Goal: Task Accomplishment & Management: Complete application form

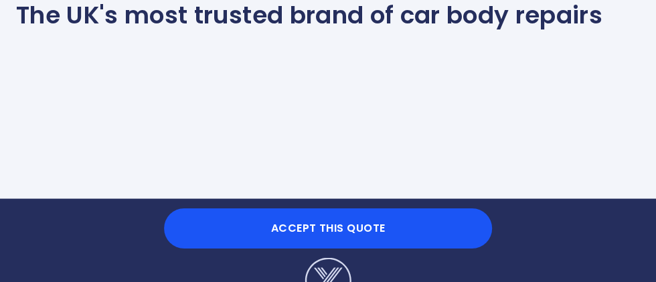
scroll to position [1242, 0]
click at [433, 249] on button "Accept this Quote" at bounding box center [328, 228] width 328 height 40
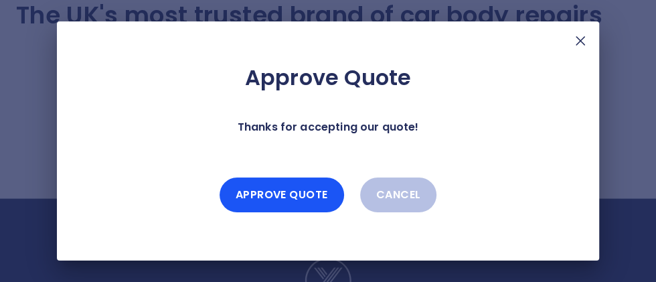
click at [303, 212] on button "Approve Quote" at bounding box center [282, 195] width 125 height 35
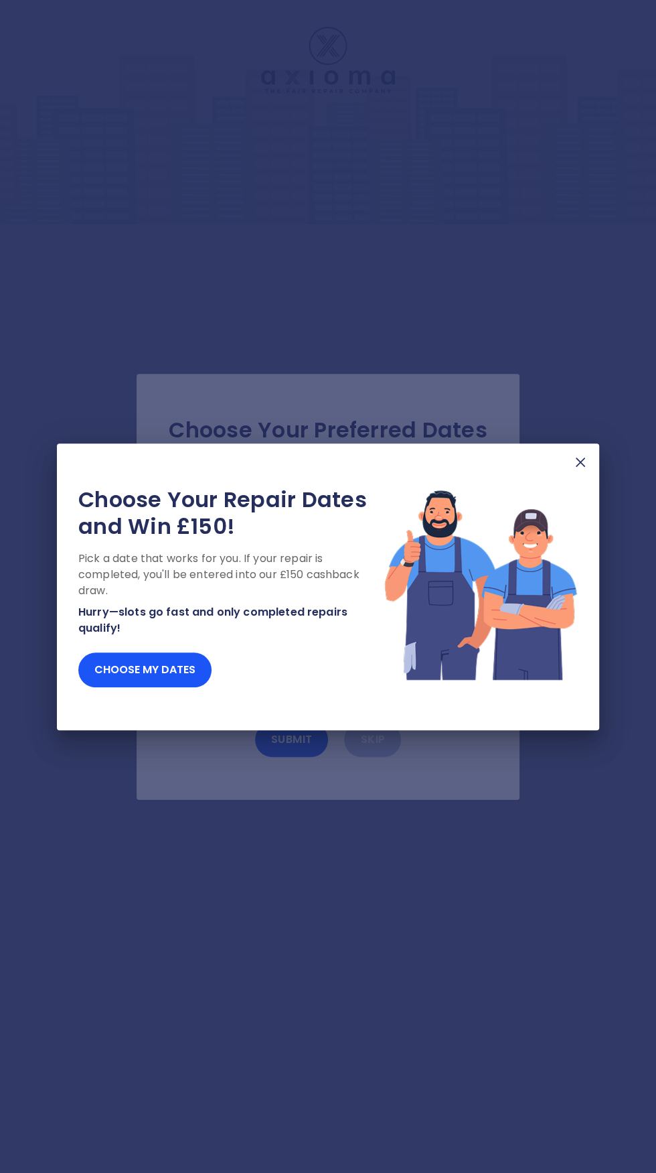
click at [186, 671] on button "Choose my dates" at bounding box center [144, 669] width 133 height 35
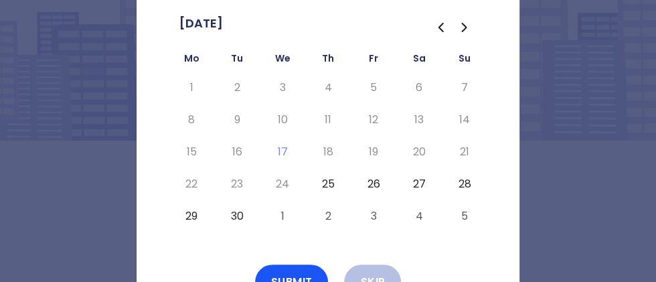
scroll to position [104, 0]
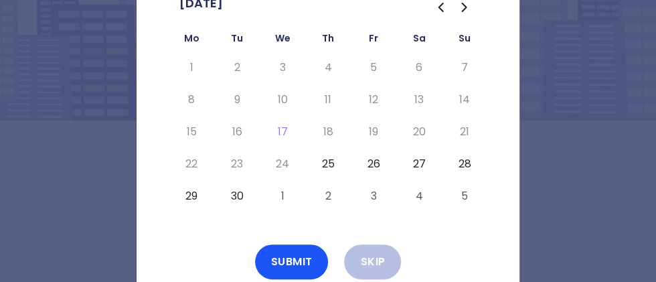
click at [337, 167] on button "25" at bounding box center [328, 163] width 24 height 21
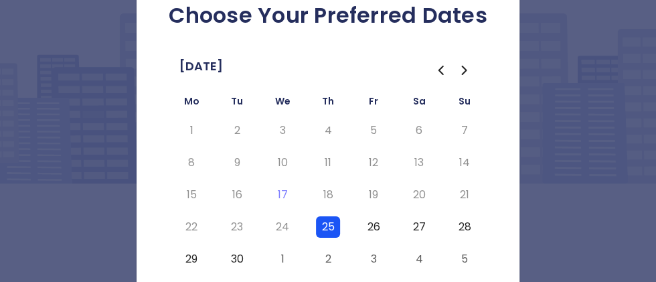
scroll to position [33, 0]
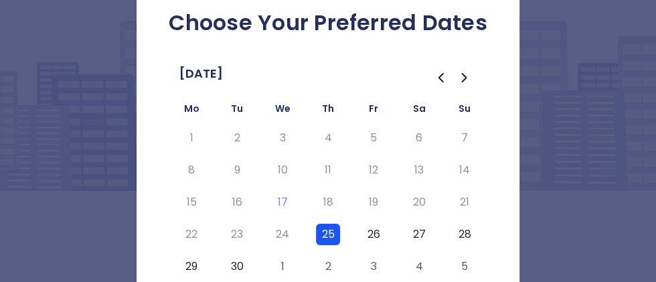
click at [368, 234] on button "26" at bounding box center [374, 234] width 24 height 21
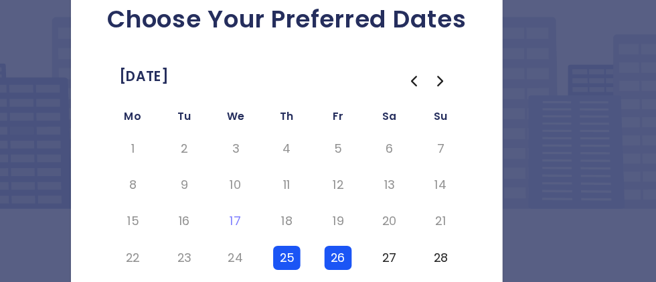
click at [421, 232] on button "27" at bounding box center [419, 234] width 24 height 21
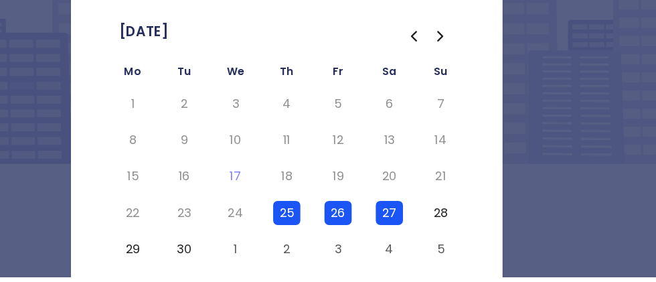
scroll to position [66, 0]
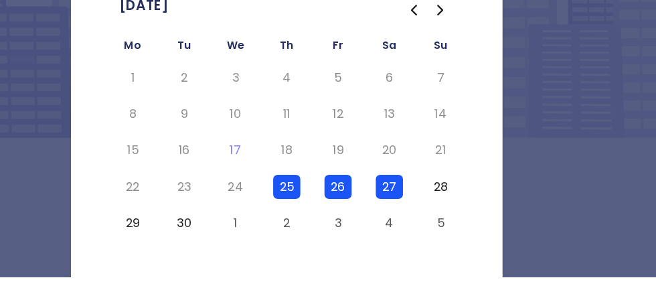
click at [424, 200] on button "27" at bounding box center [419, 201] width 24 height 21
click at [379, 200] on button "26" at bounding box center [374, 201] width 24 height 21
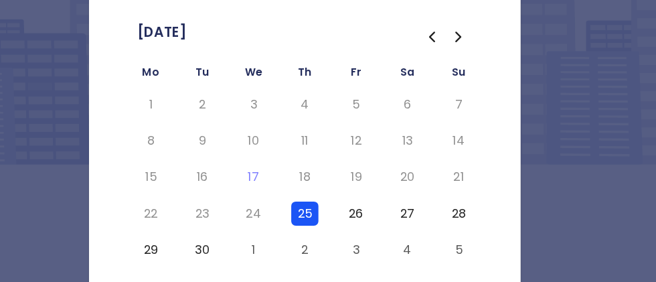
scroll to position [78, 0]
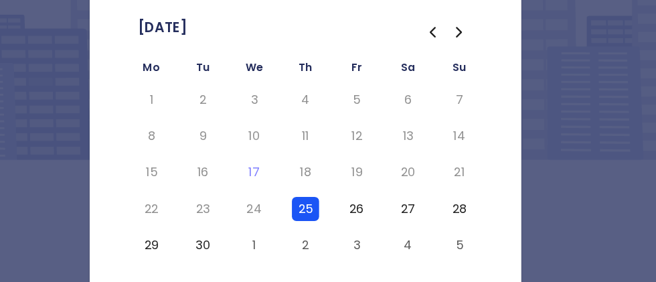
click at [338, 192] on button "25" at bounding box center [328, 190] width 24 height 21
click at [399, 102] on td "6" at bounding box center [420, 94] width 46 height 32
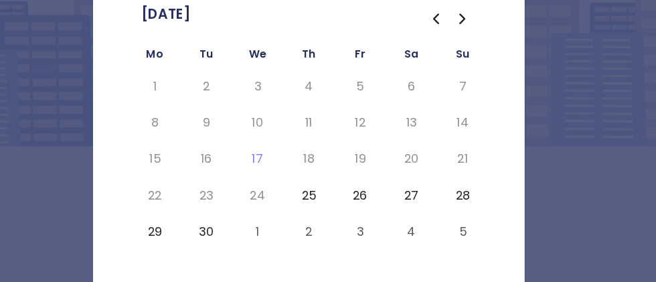
scroll to position [94, 0]
click at [423, 174] on button "27" at bounding box center [419, 173] width 24 height 21
click at [379, 172] on button "26" at bounding box center [374, 173] width 24 height 21
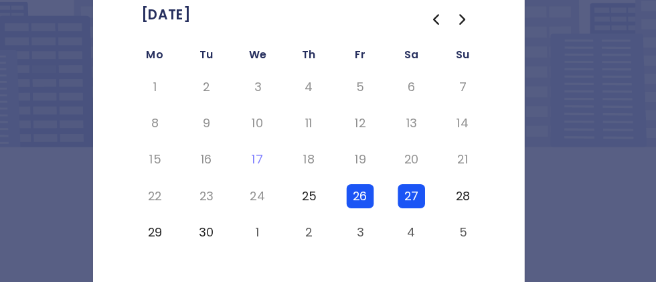
click at [339, 178] on td "25" at bounding box center [328, 174] width 46 height 32
click at [332, 170] on button "25" at bounding box center [328, 173] width 24 height 21
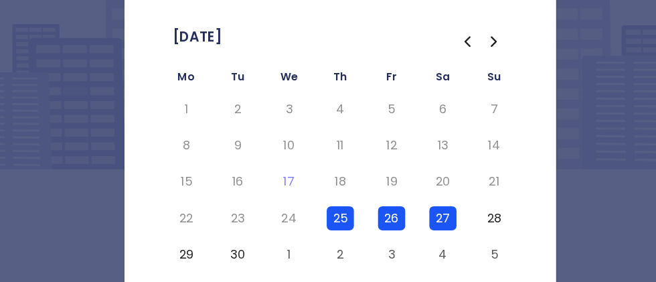
scroll to position [47, 0]
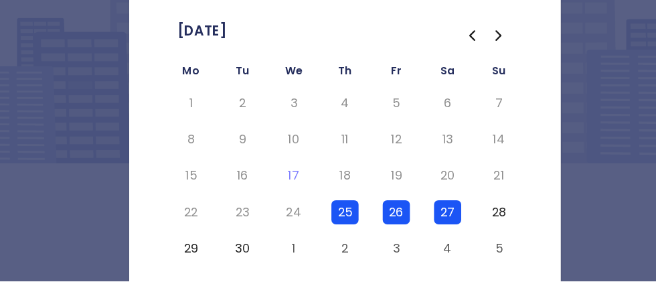
click at [240, 255] on button "30" at bounding box center [237, 252] width 24 height 21
click at [240, 257] on button "30" at bounding box center [237, 252] width 24 height 21
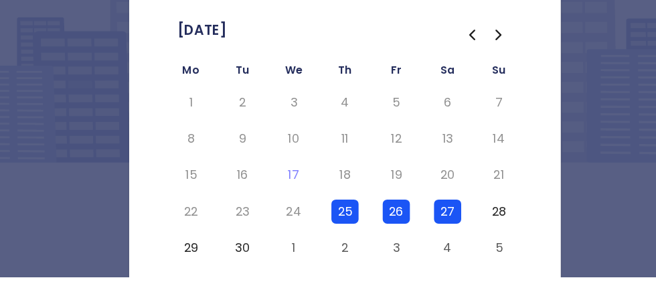
scroll to position [46, 0]
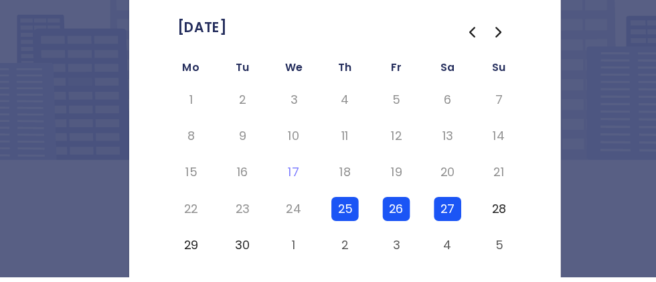
click at [240, 256] on button "30" at bounding box center [237, 253] width 24 height 21
click at [194, 256] on button "29" at bounding box center [192, 253] width 24 height 21
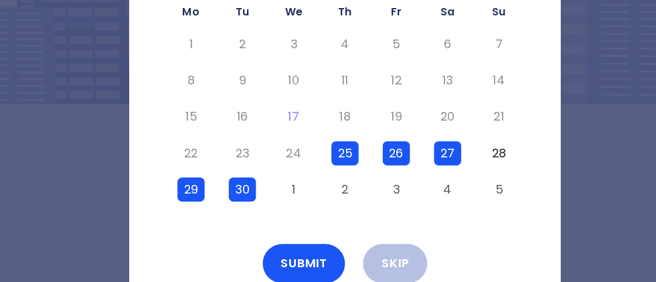
scroll to position [104, 0]
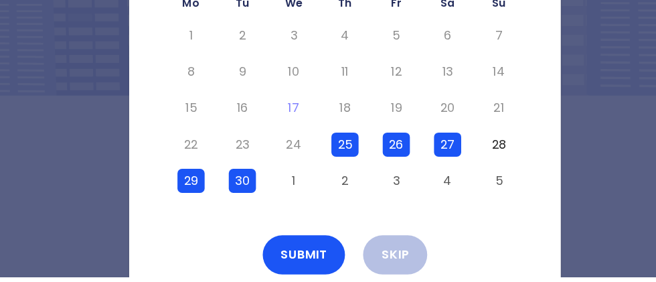
click at [247, 169] on td "23" at bounding box center [237, 164] width 46 height 32
click at [137, 242] on div "Choose Your Preferred Dates [DATE] Mo Tu We Th Fr Sa Su 1 2 3 4 5 6 7 8 9 10 11…" at bounding box center [328, 109] width 383 height 426
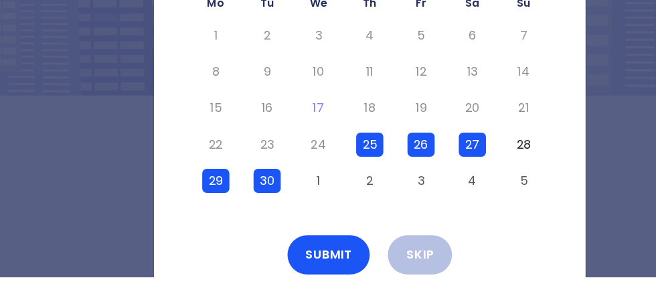
click at [332, 165] on button "25" at bounding box center [328, 163] width 24 height 21
click at [328, 169] on button "25" at bounding box center [328, 163] width 24 height 21
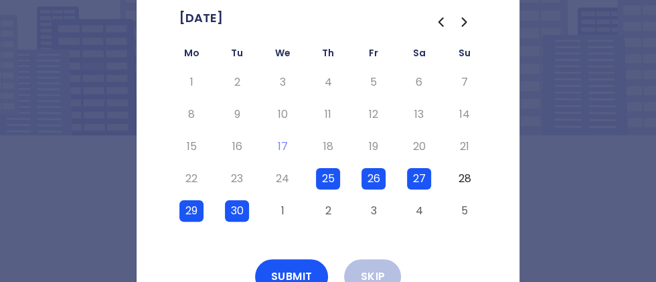
scroll to position [90, 0]
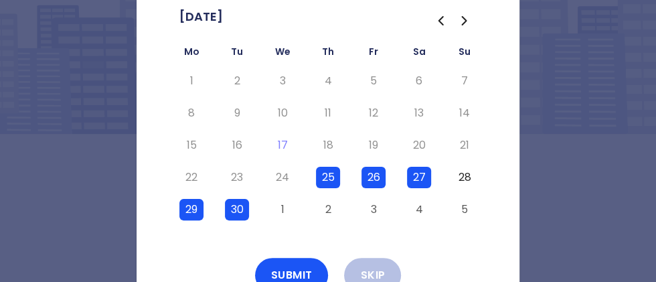
click at [242, 210] on button "30" at bounding box center [237, 209] width 24 height 21
click at [190, 206] on button "29" at bounding box center [192, 209] width 24 height 21
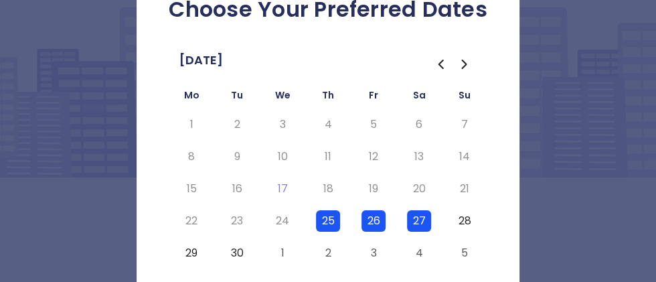
scroll to position [47, 0]
click at [330, 218] on button "25" at bounding box center [328, 220] width 24 height 21
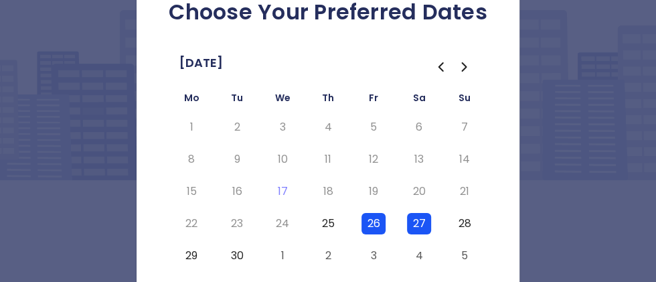
scroll to position [44, 0]
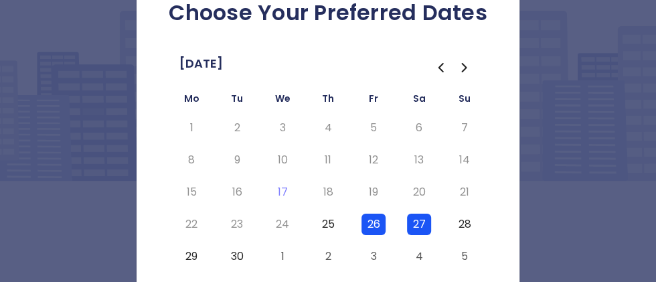
click at [425, 224] on button "27" at bounding box center [419, 224] width 24 height 21
click at [376, 220] on button "26" at bounding box center [374, 224] width 24 height 21
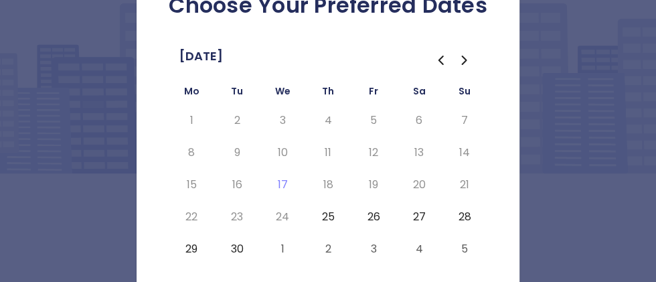
scroll to position [52, 0]
click at [349, 225] on td "25" at bounding box center [328, 216] width 46 height 32
click at [376, 217] on button "26" at bounding box center [374, 216] width 24 height 21
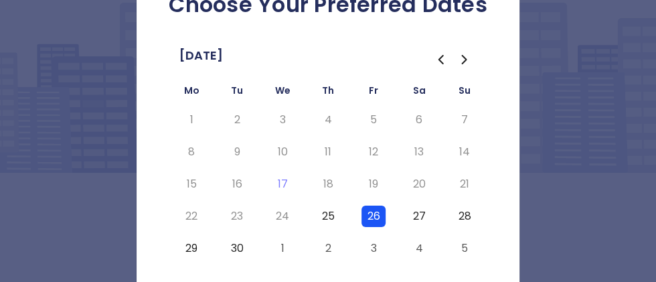
click at [422, 214] on button "27" at bounding box center [419, 216] width 24 height 21
click at [470, 218] on button "28" at bounding box center [465, 216] width 24 height 21
click at [192, 255] on button "29" at bounding box center [192, 248] width 24 height 21
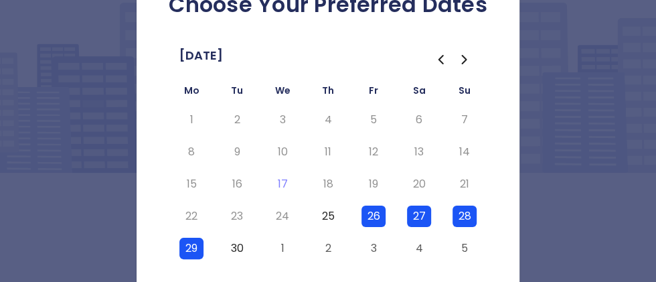
click at [241, 250] on button "30" at bounding box center [237, 248] width 24 height 21
click at [261, 211] on td "24" at bounding box center [283, 216] width 46 height 32
click at [330, 216] on button "25" at bounding box center [328, 216] width 24 height 21
click at [332, 216] on button "25" at bounding box center [328, 216] width 24 height 21
click at [330, 214] on button "25" at bounding box center [328, 216] width 24 height 21
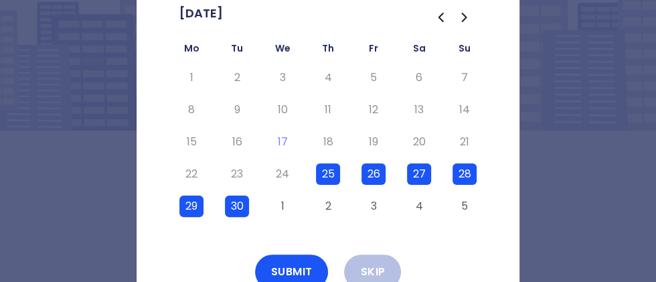
scroll to position [104, 0]
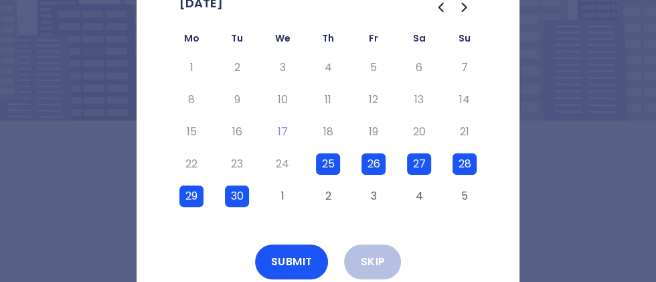
click at [464, 165] on button "28" at bounding box center [465, 163] width 24 height 21
click at [425, 164] on button "27" at bounding box center [419, 163] width 24 height 21
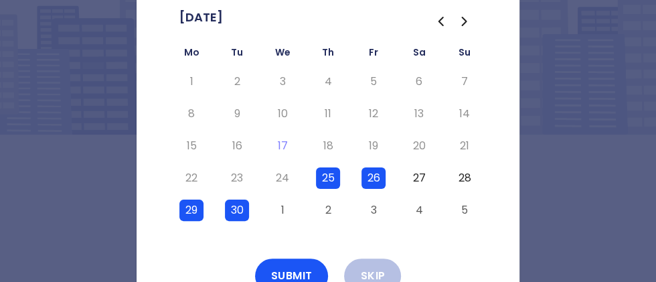
click at [331, 176] on button "25" at bounding box center [328, 177] width 24 height 21
click at [334, 178] on button "25" at bounding box center [328, 177] width 24 height 21
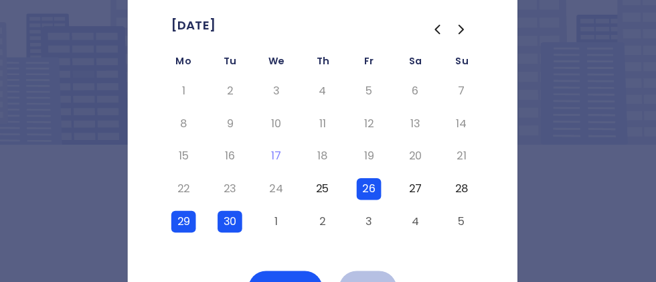
scroll to position [40, 0]
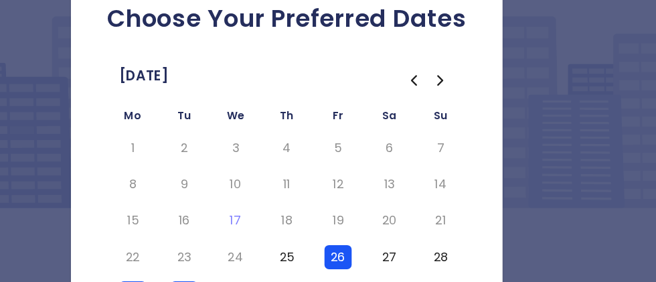
click at [338, 232] on button "25" at bounding box center [328, 228] width 24 height 21
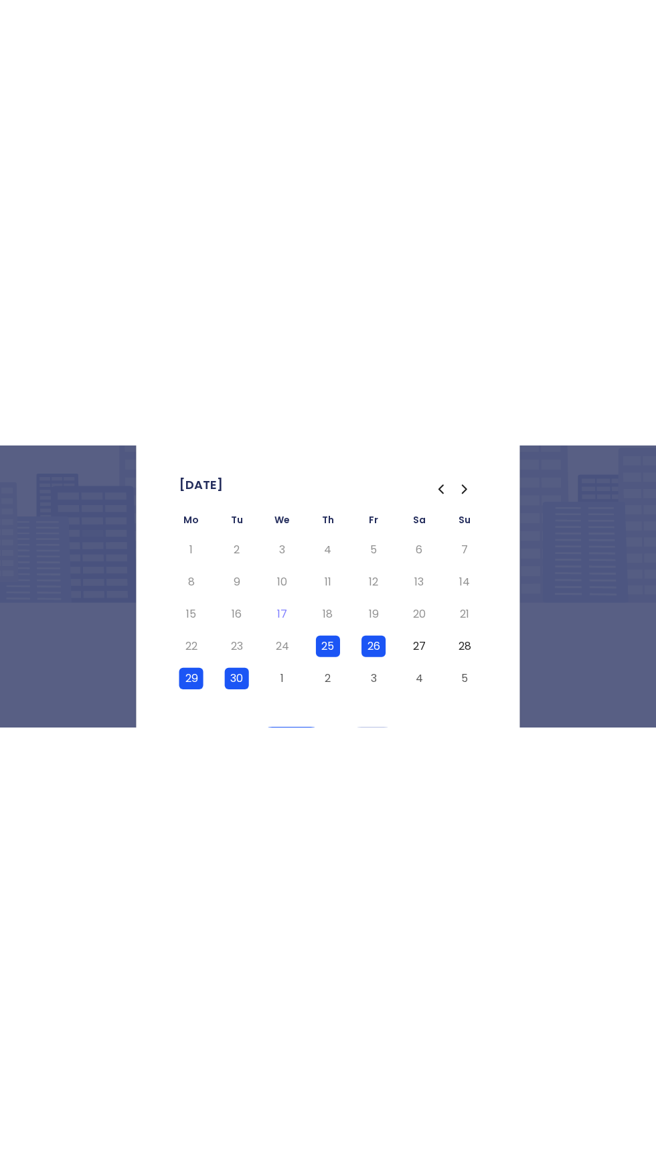
scroll to position [0, 0]
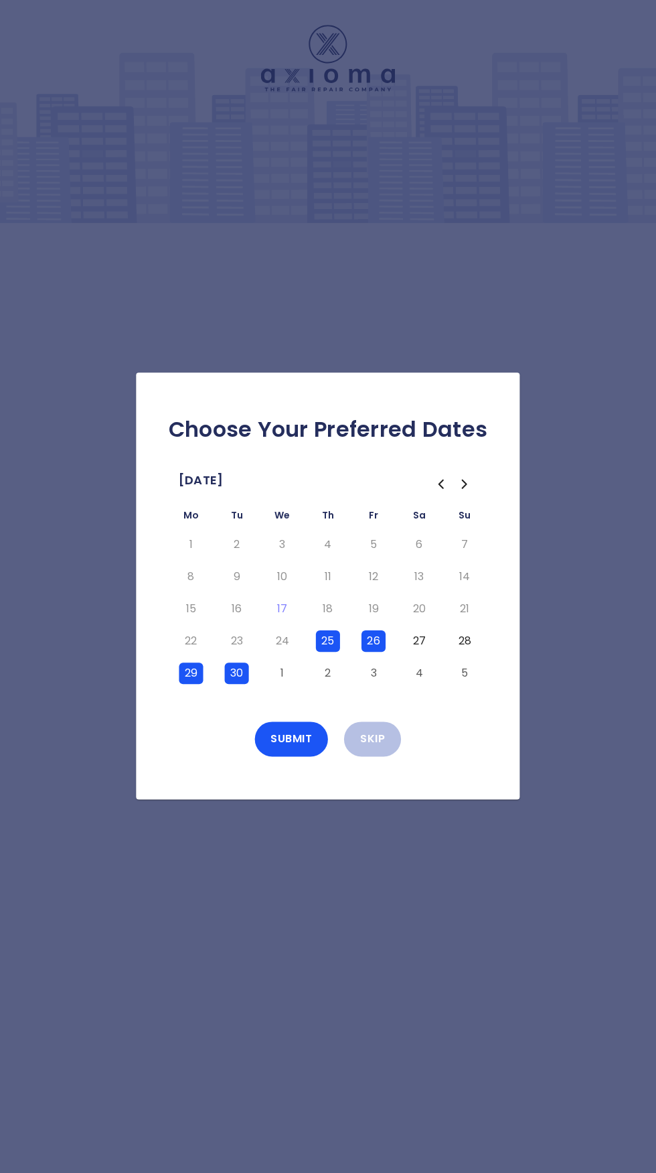
click at [282, 685] on button "1" at bounding box center [283, 673] width 24 height 21
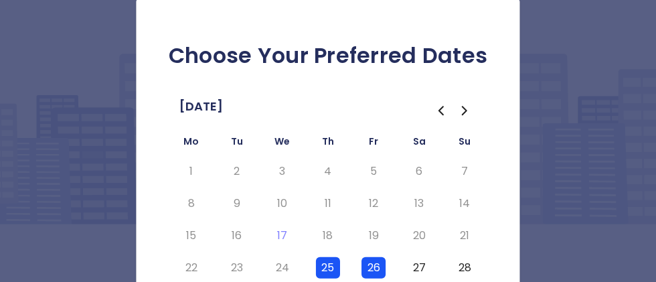
click at [378, 267] on button "26" at bounding box center [374, 267] width 24 height 21
click at [332, 265] on button "25" at bounding box center [328, 267] width 24 height 21
click at [330, 269] on button "25" at bounding box center [328, 267] width 24 height 21
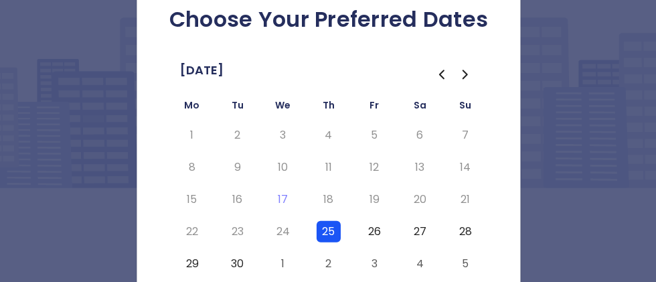
scroll to position [36, 0]
click at [374, 226] on button "26" at bounding box center [374, 231] width 24 height 21
click at [424, 233] on button "27" at bounding box center [419, 231] width 24 height 21
click at [467, 231] on button "28" at bounding box center [465, 231] width 24 height 21
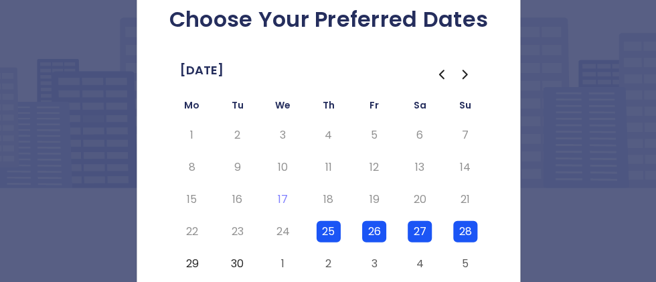
click at [196, 263] on button "29" at bounding box center [192, 263] width 24 height 21
click at [243, 268] on button "30" at bounding box center [237, 263] width 24 height 21
click at [374, 265] on button "3" at bounding box center [374, 263] width 24 height 21
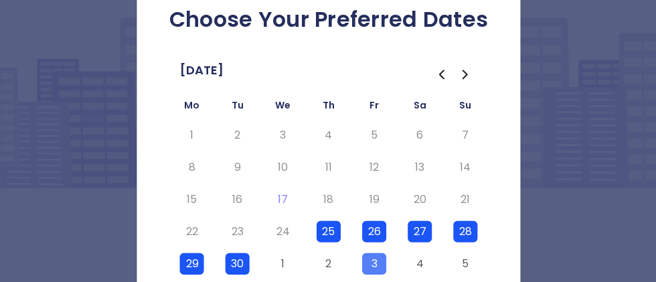
click at [329, 266] on button "2" at bounding box center [328, 263] width 24 height 21
click at [282, 263] on button "1" at bounding box center [283, 263] width 24 height 21
click at [419, 264] on button "4" at bounding box center [419, 263] width 24 height 21
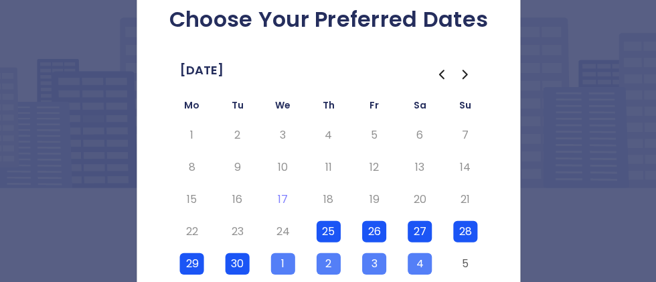
click at [419, 269] on button "4" at bounding box center [419, 263] width 24 height 21
click at [382, 263] on button "3" at bounding box center [374, 263] width 24 height 21
click at [336, 265] on button "2" at bounding box center [328, 263] width 24 height 21
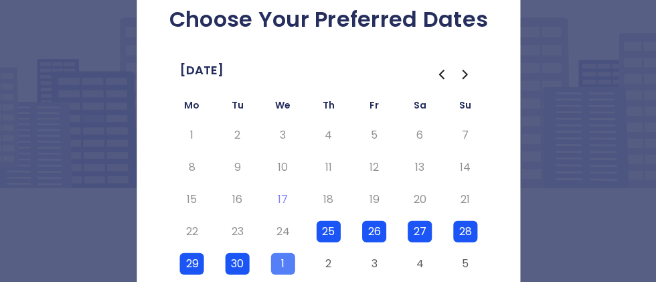
click at [283, 263] on button "1" at bounding box center [283, 263] width 24 height 21
click at [470, 229] on button "28" at bounding box center [465, 231] width 24 height 21
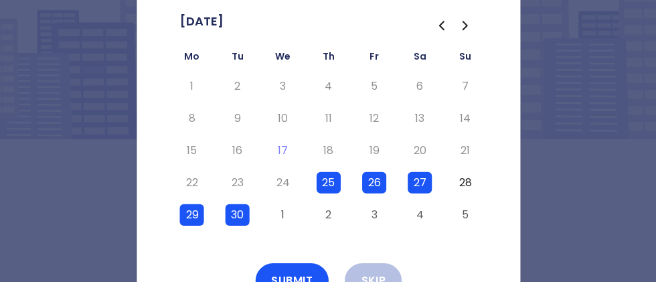
scroll to position [104, 0]
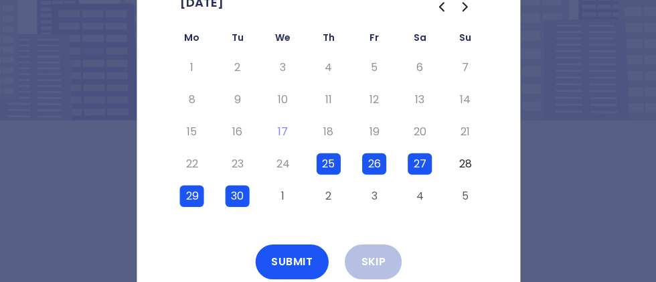
click at [295, 258] on button "Submit" at bounding box center [292, 262] width 74 height 35
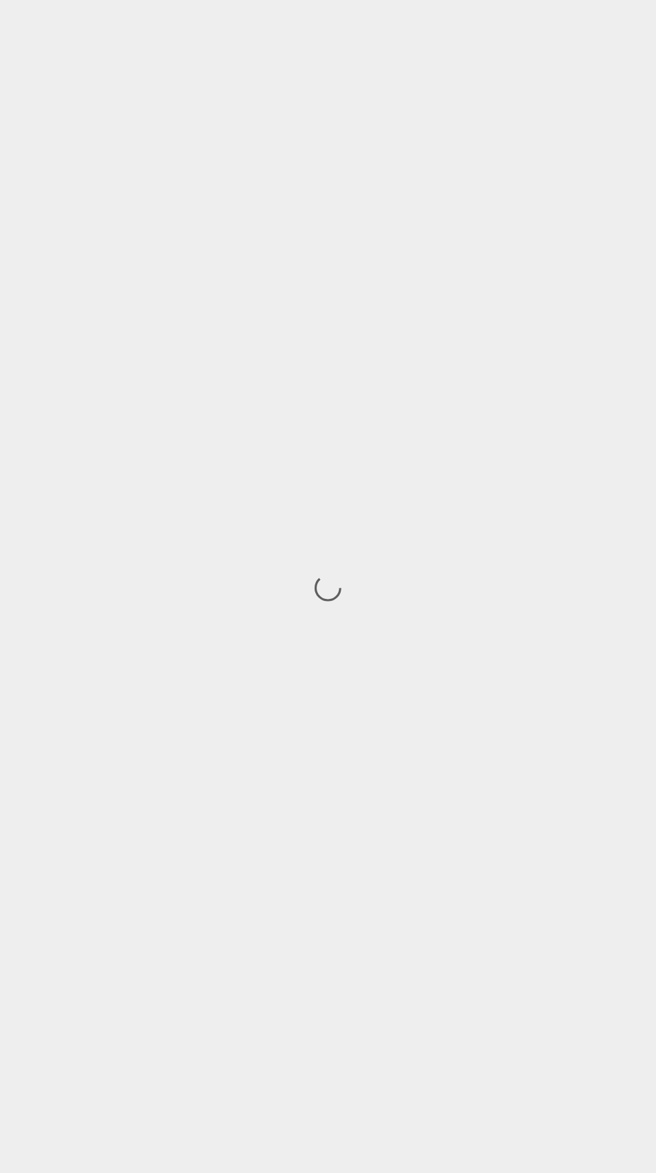
scroll to position [104, 0]
